Goal: Find specific page/section

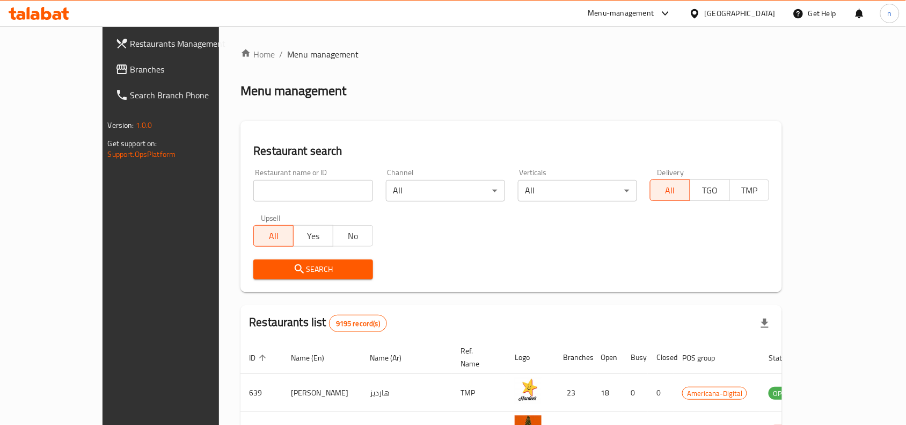
click at [672, 13] on icon at bounding box center [665, 13] width 13 height 13
click at [646, 67] on div "Global Quality Control Center" at bounding box center [621, 73] width 94 height 12
click at [766, 12] on div "[GEOGRAPHIC_DATA]" at bounding box center [740, 14] width 71 height 12
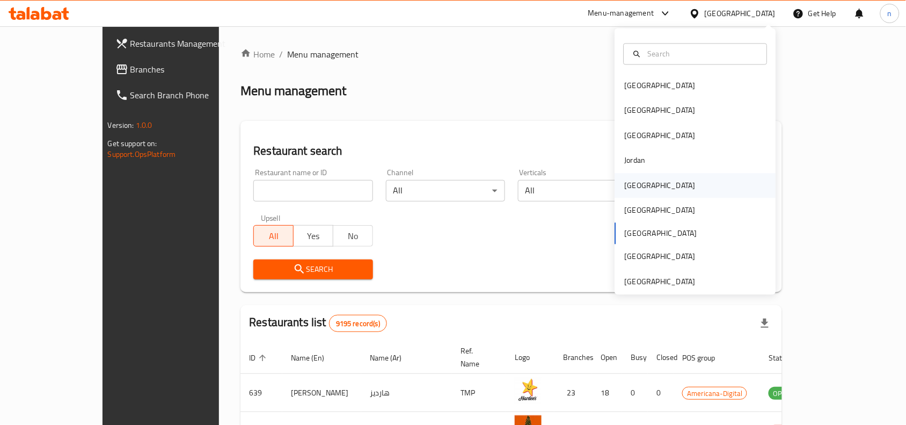
click at [635, 181] on div "[GEOGRAPHIC_DATA]" at bounding box center [660, 185] width 71 height 12
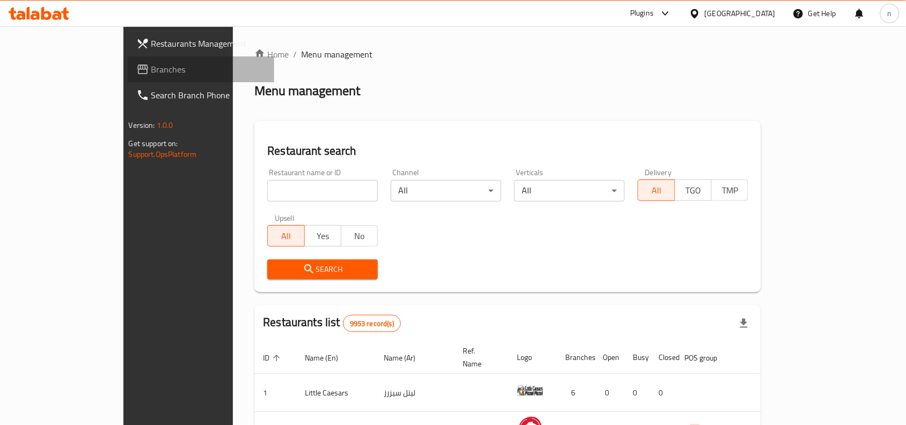
click at [151, 70] on span "Branches" at bounding box center [208, 69] width 115 height 13
